Goal: Information Seeking & Learning: Learn about a topic

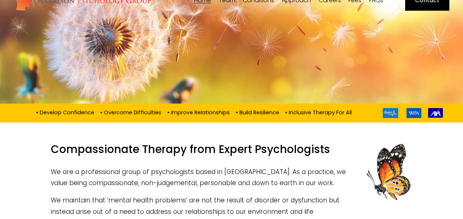
scroll to position [35, 0]
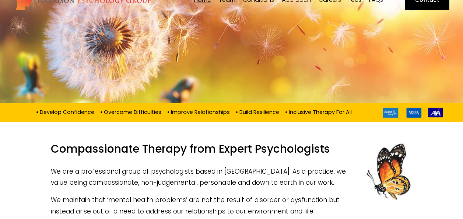
click at [0, 0] on span "Dr [PERSON_NAME]" at bounding box center [0, 0] width 0 height 0
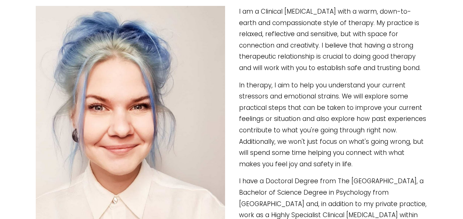
scroll to position [128, 0]
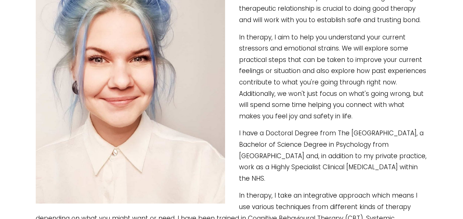
click at [257, 151] on p "I have a Doctoral Degree from The [GEOGRAPHIC_DATA], a Bachelor of Science Degr…" at bounding box center [232, 156] width 392 height 56
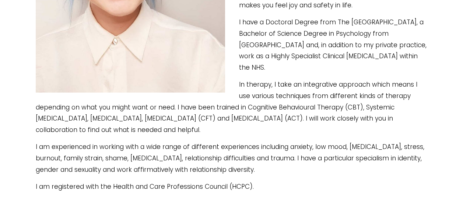
scroll to position [312, 0]
drag, startPoint x: 243, startPoint y: 167, endPoint x: 230, endPoint y: 139, distance: 31.7
drag, startPoint x: 230, startPoint y: 139, endPoint x: 236, endPoint y: 172, distance: 33.8
click at [236, 172] on div "I am a Clinical Psychologist with a warm, down-to-earth and compassionate style…" at bounding box center [232, 19] width 392 height 345
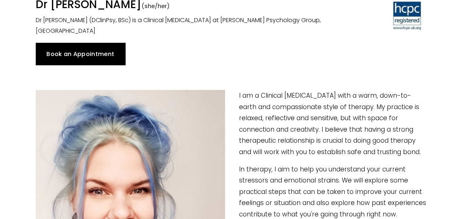
scroll to position [0, 0]
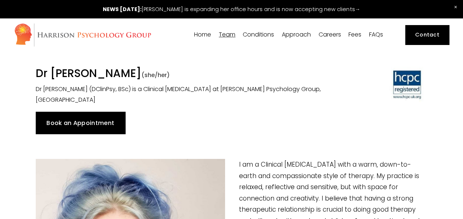
click at [0, 0] on span "[DEMOGRAPHIC_DATA] Affirmative Therapy" at bounding box center [0, 0] width 0 height 0
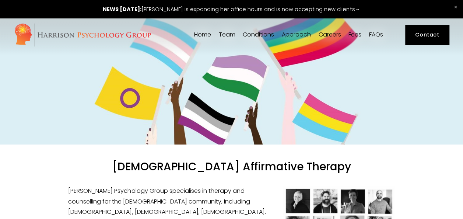
click at [353, 33] on link "Fees" at bounding box center [355, 34] width 13 height 7
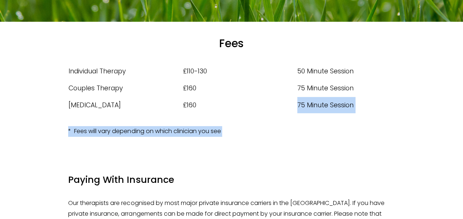
drag, startPoint x: 269, startPoint y: 114, endPoint x: 117, endPoint y: 167, distance: 161.5
click at [117, 167] on article "Fees Type Cost Session Length Individual Therapy £110-130 50 Minute Session Cou…" at bounding box center [231, 147] width 463 height 415
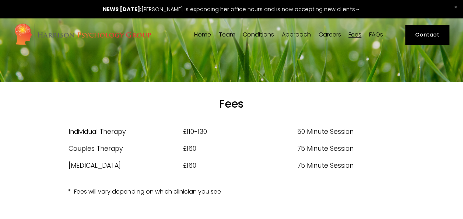
click at [0, 0] on span "[DEMOGRAPHIC_DATA] Affirmative Therapy" at bounding box center [0, 0] width 0 height 0
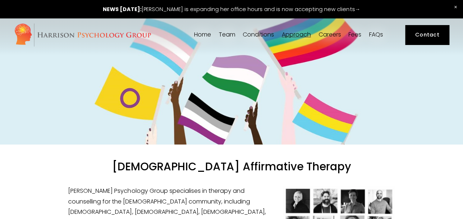
click at [353, 35] on link "Fees" at bounding box center [355, 34] width 13 height 7
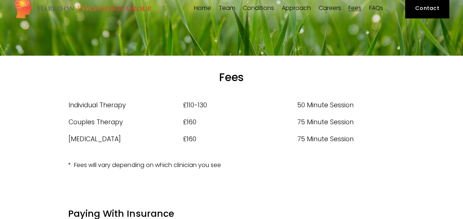
scroll to position [27, 0]
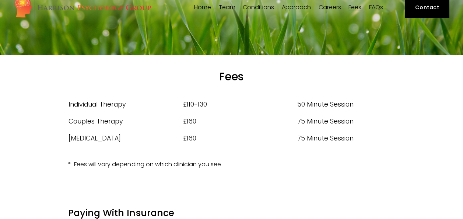
click at [0, 0] on span "Dr [PERSON_NAME]" at bounding box center [0, 0] width 0 height 0
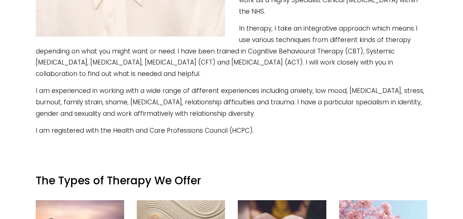
scroll to position [368, 0]
drag, startPoint x: 267, startPoint y: 137, endPoint x: 256, endPoint y: 86, distance: 52.4
click at [256, 86] on p "I am experienced in working with a wide range of different experiences includin…" at bounding box center [232, 102] width 392 height 34
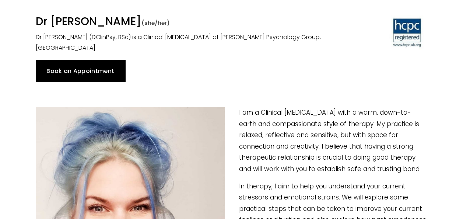
scroll to position [0, 0]
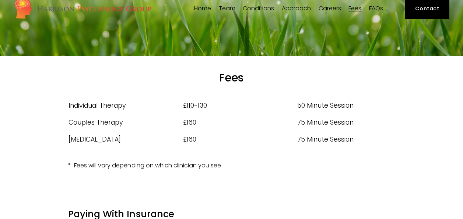
scroll to position [28, 0]
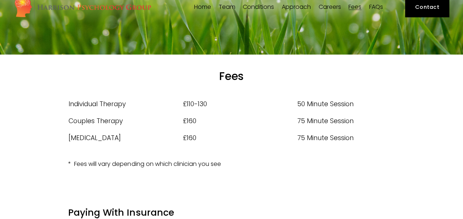
click at [0, 0] on span "[PERSON_NAME]" at bounding box center [0, 0] width 0 height 0
